Goal: Task Accomplishment & Management: Manage account settings

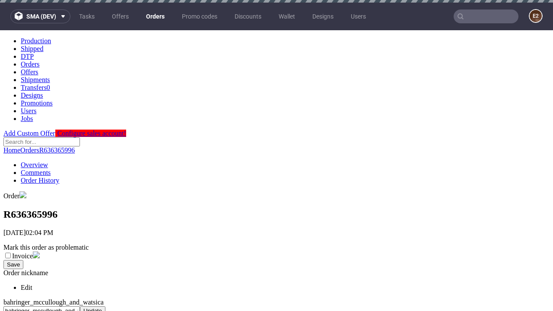
scroll to position [357, 0]
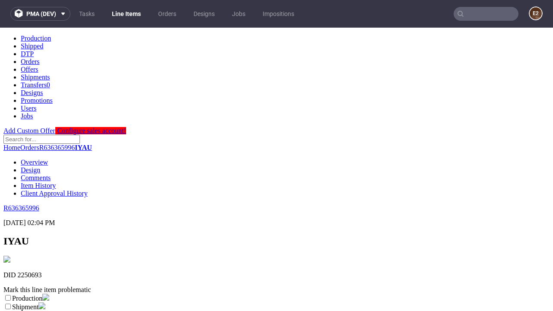
scroll to position [152, 0]
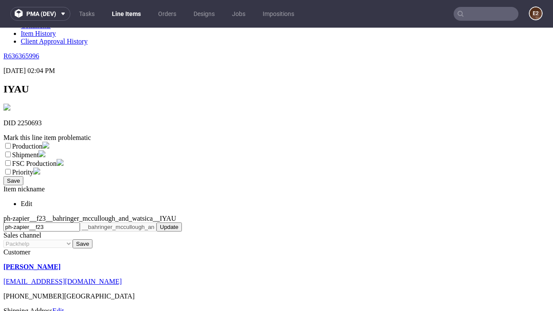
select select "dtp_ca_needed"
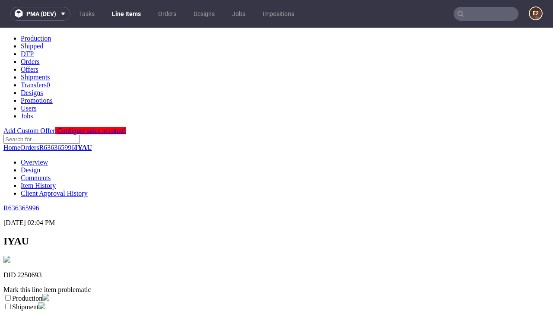
scroll to position [0, 0]
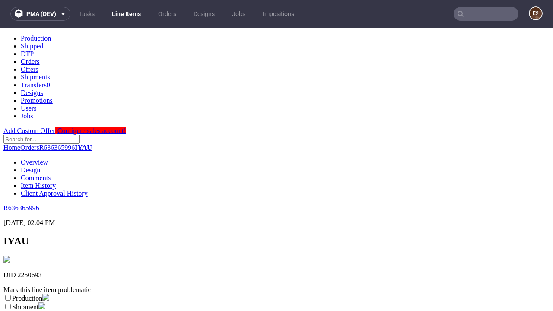
checkbox input "true"
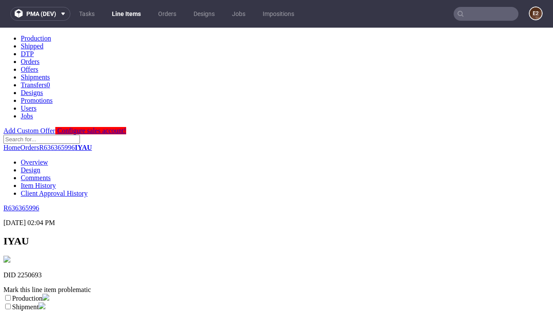
scroll to position [8, 0]
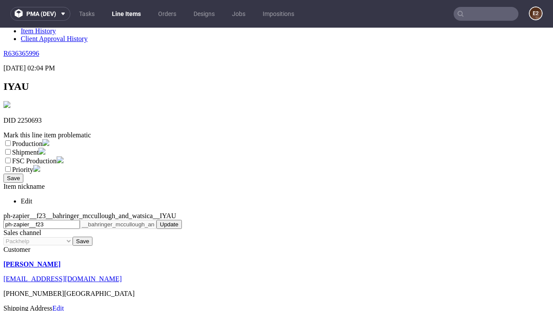
type textarea "test"
